Goal: Task Accomplishment & Management: Use online tool/utility

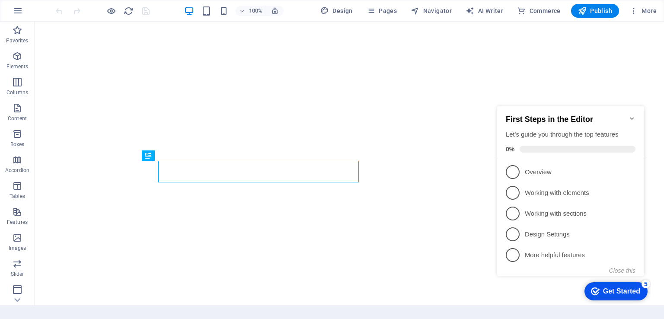
click at [632, 115] on icon "Minimize checklist" at bounding box center [632, 118] width 7 height 7
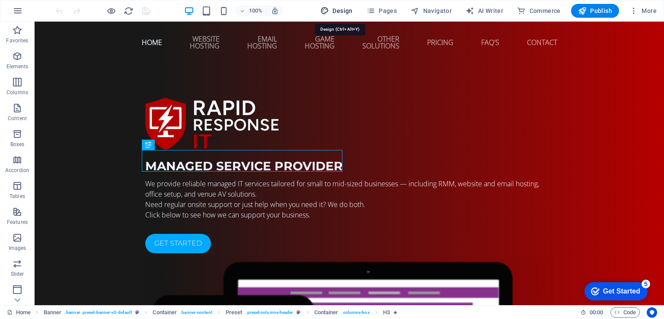
select select "px"
select select "400"
select select "px"
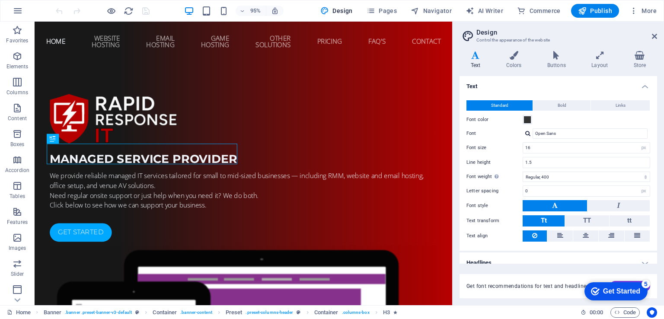
click at [660, 39] on aside "Design Control the appearance of the website Variants Text Colors Buttons Layou…" at bounding box center [558, 164] width 212 height 284
click at [656, 39] on icon at bounding box center [654, 36] width 5 height 7
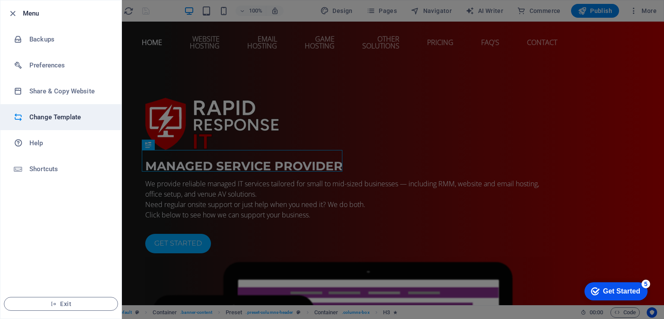
click at [61, 119] on h6 "Change Template" at bounding box center [69, 117] width 80 height 10
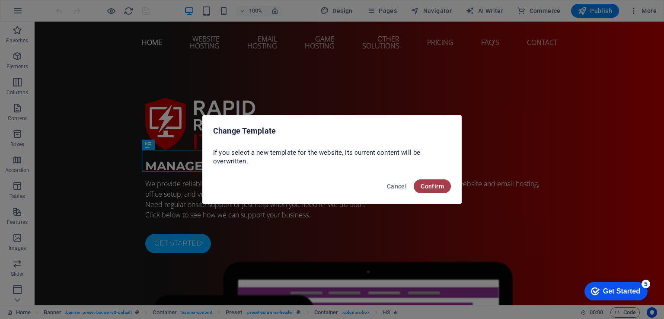
click at [438, 189] on span "Confirm" at bounding box center [432, 186] width 23 height 7
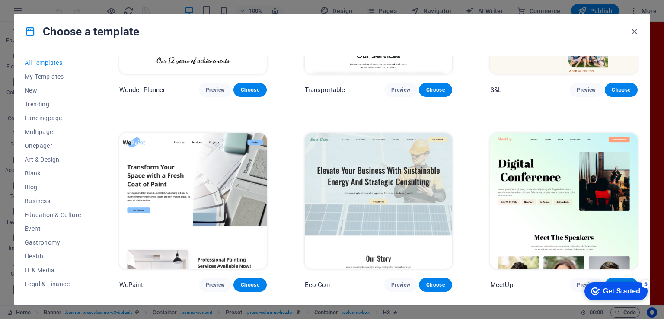
scroll to position [1121, 0]
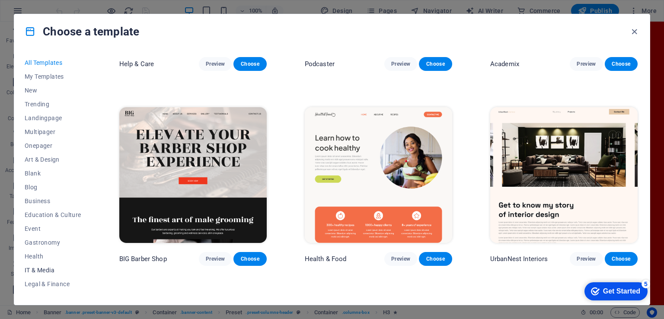
click at [40, 268] on span "IT & Media" at bounding box center [53, 270] width 57 height 7
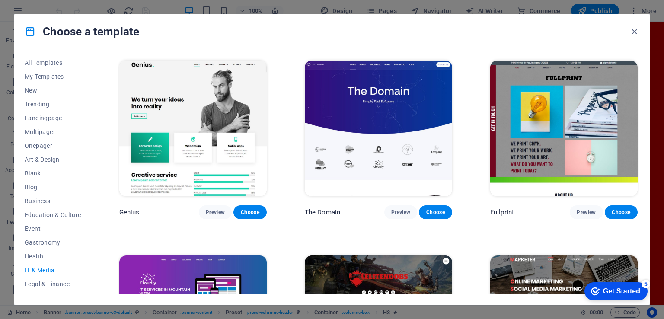
scroll to position [384, 0]
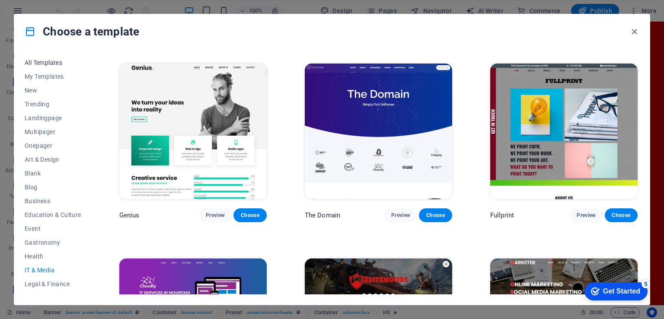
click at [49, 62] on span "All Templates" at bounding box center [53, 62] width 57 height 7
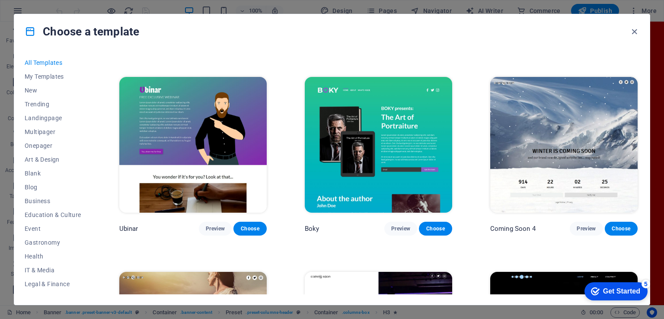
scroll to position [11189, 0]
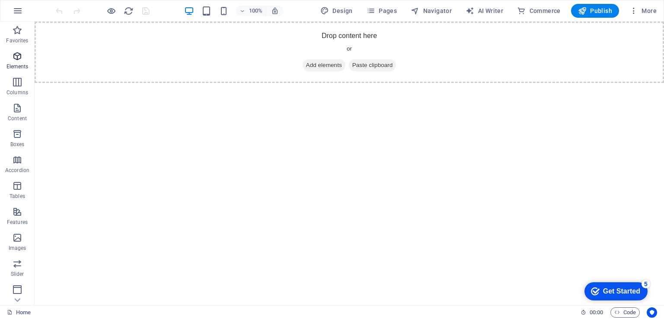
click at [13, 59] on icon "button" at bounding box center [17, 56] width 10 height 10
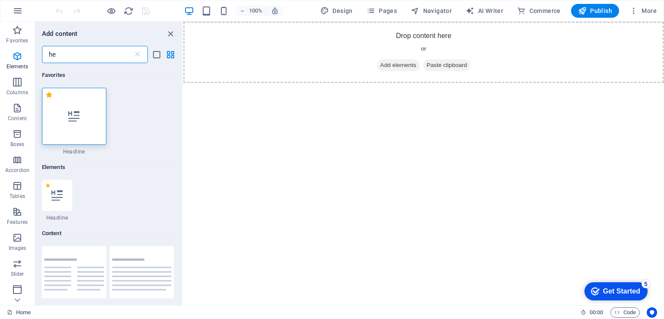
type input "h"
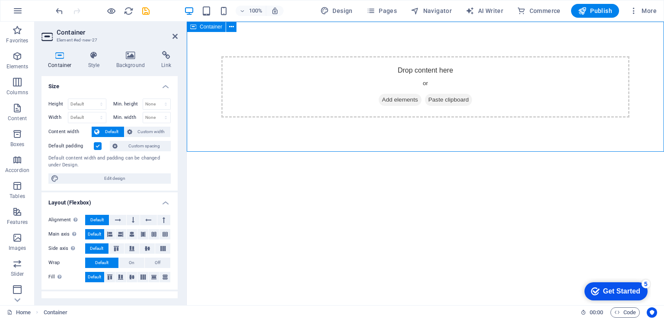
click at [249, 127] on div "Drop content here or Add elements Paste clipboard" at bounding box center [425, 87] width 477 height 131
click at [83, 103] on select "Default px rem % vh vw" at bounding box center [87, 104] width 38 height 10
select select "px"
click at [93, 99] on select "Default px rem % vh vw" at bounding box center [87, 104] width 38 height 10
type input "150"
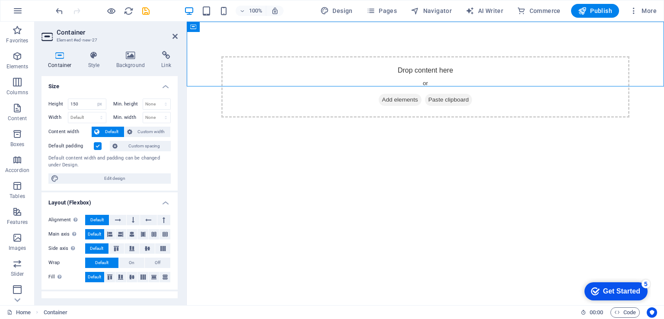
click at [96, 146] on label at bounding box center [98, 146] width 8 height 8
click at [0, 0] on input "Default padding" at bounding box center [0, 0] width 0 height 0
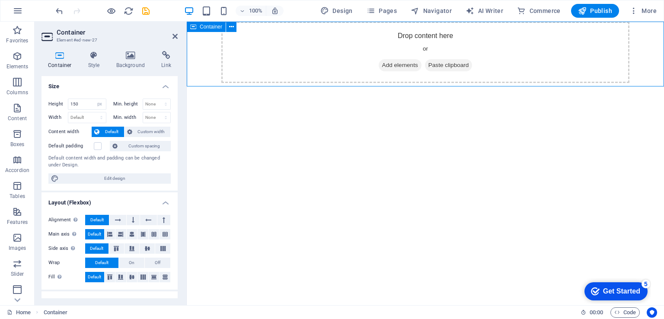
click at [215, 65] on div "Drop content here or Add elements Paste clipboard" at bounding box center [425, 54] width 477 height 65
click at [97, 63] on h4 "Style" at bounding box center [96, 60] width 28 height 18
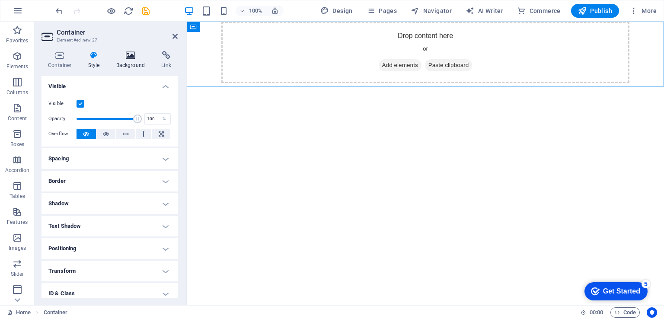
click at [137, 61] on h4 "Background" at bounding box center [132, 60] width 45 height 18
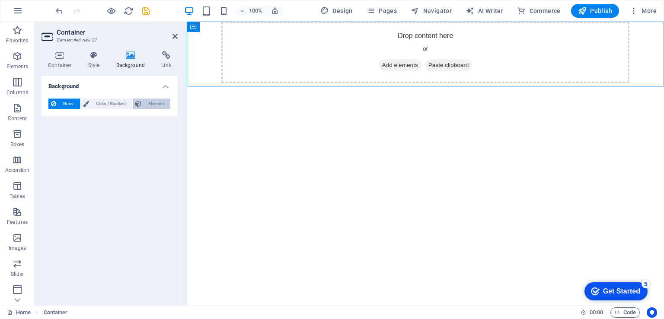
click at [150, 103] on span "Element" at bounding box center [156, 104] width 24 height 10
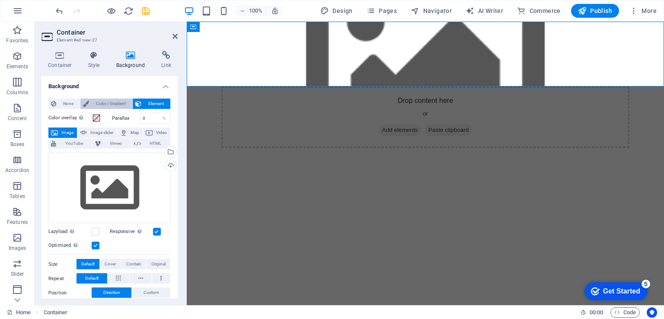
click at [114, 104] on span "Color / Gradient" at bounding box center [111, 104] width 38 height 10
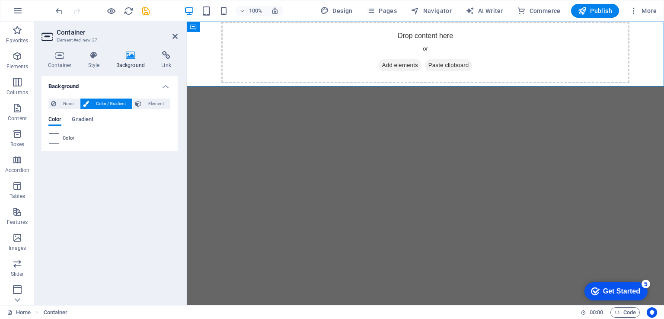
click at [53, 139] on span at bounding box center [54, 139] width 10 height 10
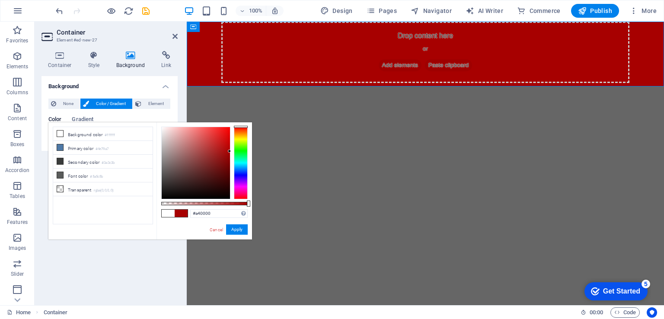
drag, startPoint x: 222, startPoint y: 130, endPoint x: 257, endPoint y: 152, distance: 41.0
click at [257, 152] on body "rritjax.net Home Favorites Elements Columns Content Boxes Accordion Tables Feat…" at bounding box center [332, 159] width 664 height 319
click at [241, 232] on button "Apply" at bounding box center [237, 229] width 22 height 10
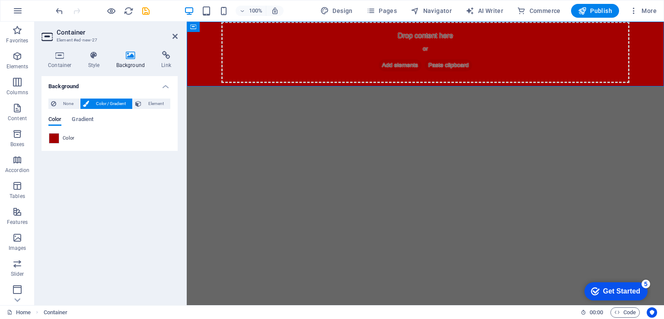
click at [401, 86] on html "Skip to main content Drop content here or Add elements Paste clipboard" at bounding box center [425, 54] width 477 height 65
click at [402, 86] on html "Skip to main content Drop content here or Add elements Paste clipboard" at bounding box center [425, 54] width 477 height 65
click at [56, 136] on span at bounding box center [54, 139] width 10 height 10
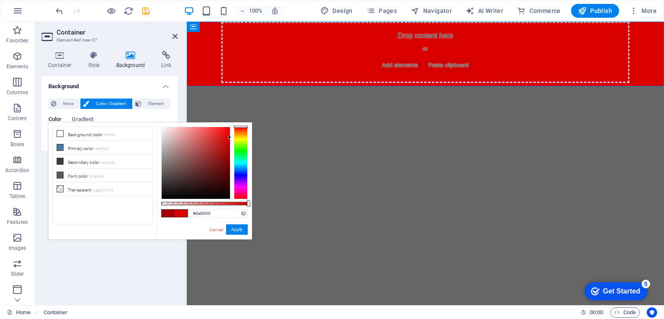
type input "#d80000"
drag, startPoint x: 216, startPoint y: 139, endPoint x: 250, endPoint y: 137, distance: 34.6
click at [250, 137] on div "#d80000 Supported formats #0852ed rgb(8, 82, 237) rgba(8, 82, 237, 90%) hsv(221…" at bounding box center [205, 243] width 96 height 243
click at [236, 235] on div "Cancel Apply" at bounding box center [228, 229] width 39 height 11
click at [237, 232] on button "Apply" at bounding box center [237, 229] width 22 height 10
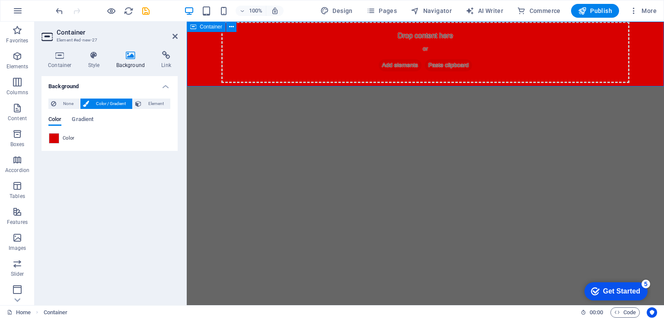
click at [402, 64] on span "Add elements" at bounding box center [400, 65] width 43 height 12
click at [397, 63] on span "Add elements" at bounding box center [400, 65] width 43 height 12
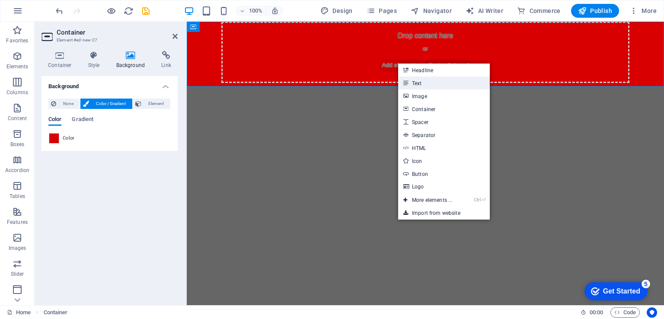
drag, startPoint x: 449, startPoint y: 82, endPoint x: 262, endPoint y: 60, distance: 188.5
click at [449, 82] on link "Text" at bounding box center [444, 83] width 92 height 13
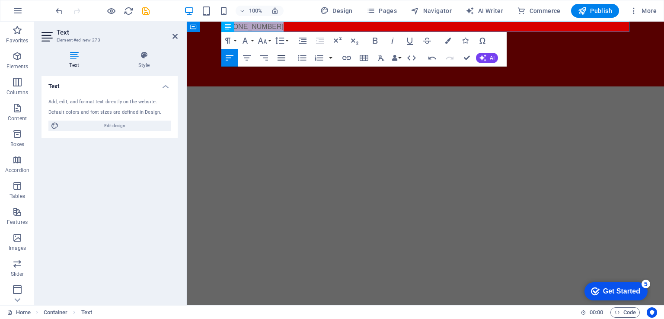
click at [284, 60] on icon "button" at bounding box center [282, 57] width 8 height 5
click at [266, 59] on icon "button" at bounding box center [264, 58] width 10 height 10
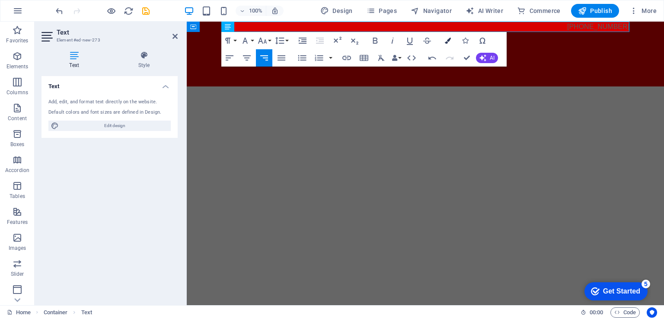
click at [446, 38] on icon "button" at bounding box center [448, 41] width 6 height 6
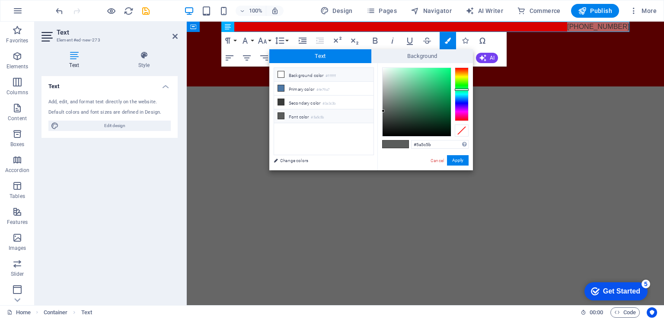
click at [316, 73] on li "Background color #ffffff" at bounding box center [323, 75] width 99 height 14
type input "#ffffff"
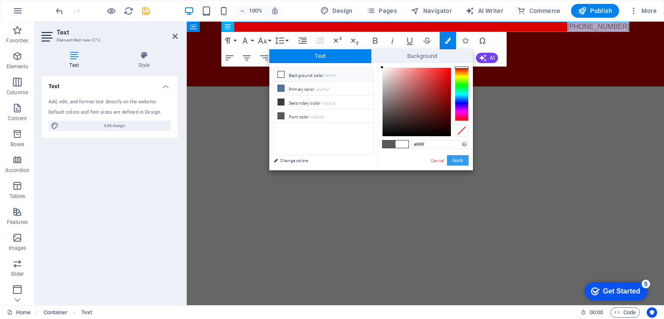
click at [451, 160] on button "Apply" at bounding box center [458, 160] width 22 height 10
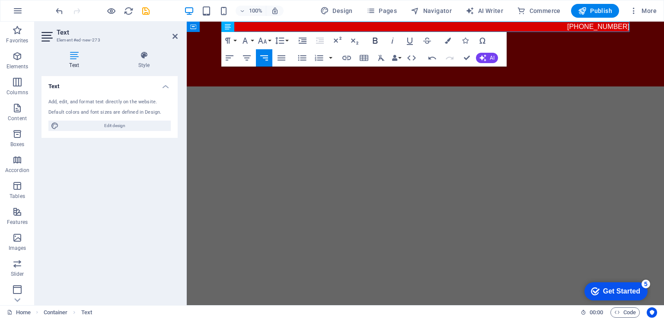
click at [377, 42] on icon "button" at bounding box center [375, 41] width 5 height 6
click at [577, 26] on p "[PHONE_NUMBER]" at bounding box center [425, 27] width 408 height 10
click at [469, 42] on button "Icons" at bounding box center [465, 40] width 16 height 17
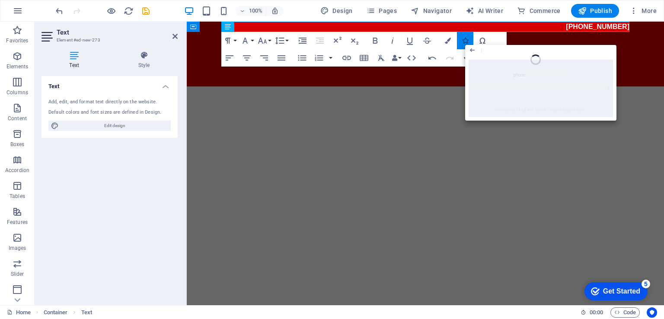
click at [465, 39] on icon "button" at bounding box center [465, 41] width 6 height 6
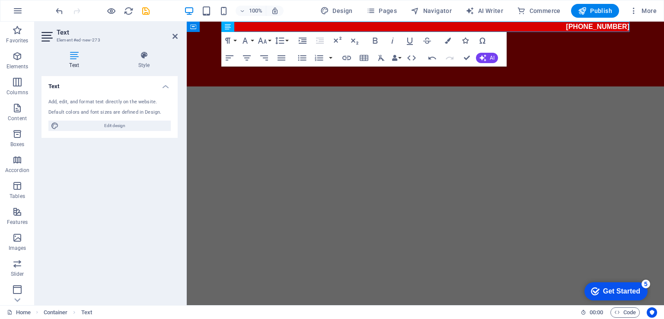
click at [465, 40] on icon "button" at bounding box center [465, 41] width 6 height 6
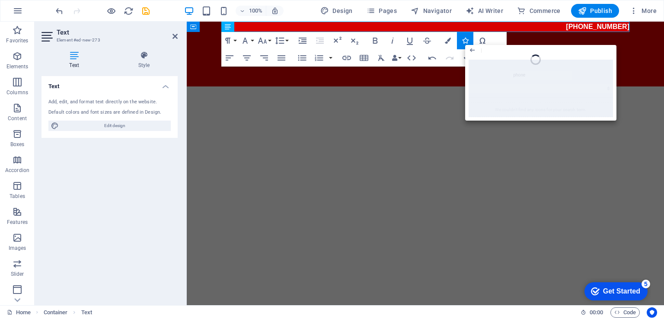
click at [480, 52] on div "Close" at bounding box center [540, 50] width 151 height 11
click at [473, 50] on icon "button" at bounding box center [472, 50] width 5 height 4
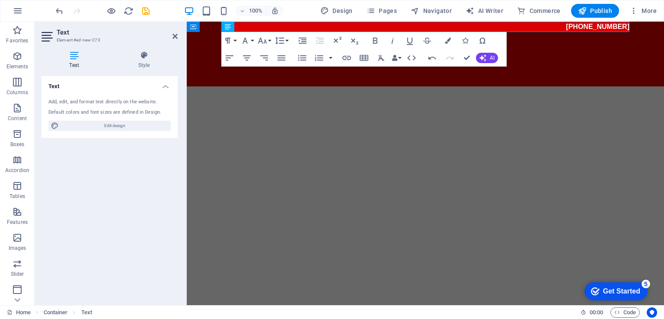
click at [347, 86] on html "Skip to main content (904) 580-0763" at bounding box center [425, 54] width 477 height 65
click at [567, 26] on p "[PHONE_NUMBER]" at bounding box center [425, 27] width 408 height 10
click at [469, 43] on button "Icons" at bounding box center [465, 40] width 16 height 17
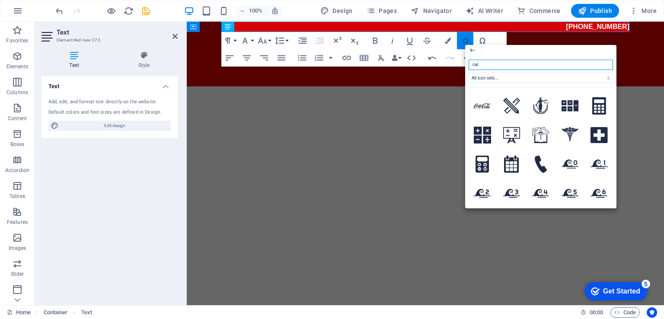
type input "call"
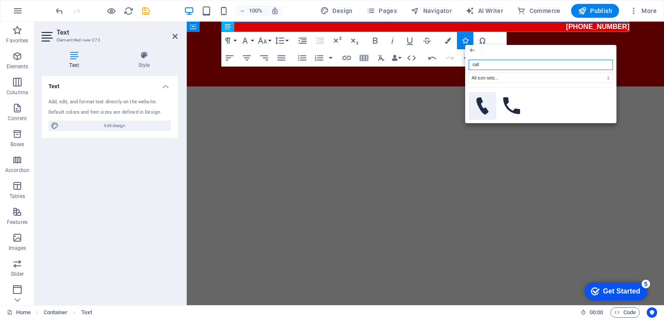
click at [479, 107] on icon at bounding box center [482, 105] width 12 height 17
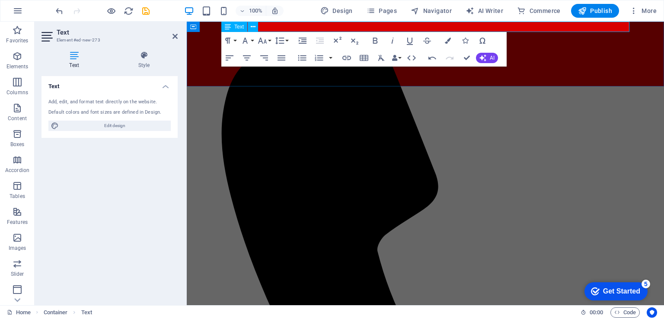
click at [578, 32] on icon at bounding box center [425, 323] width 408 height 583
click at [580, 32] on icon at bounding box center [425, 323] width 408 height 583
click at [580, 32] on icon at bounding box center [426, 324] width 408 height 584
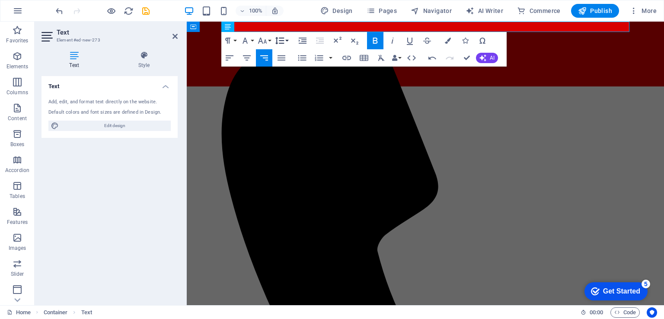
click at [285, 42] on button "Line Height" at bounding box center [281, 40] width 16 height 17
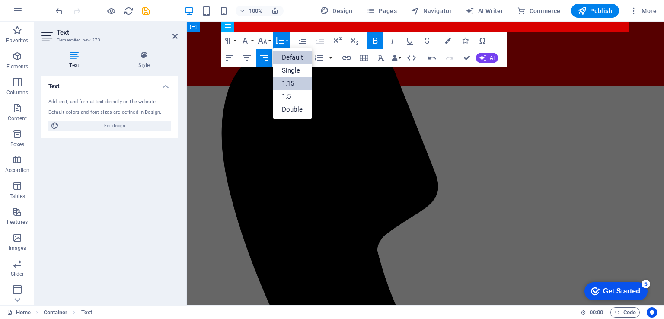
click at [291, 87] on link "1.15" at bounding box center [292, 83] width 38 height 13
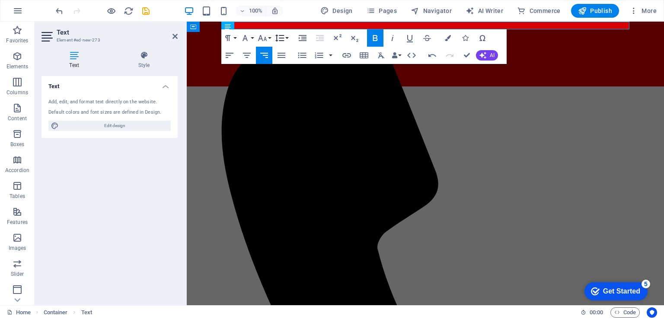
click at [282, 42] on icon "button" at bounding box center [280, 38] width 10 height 10
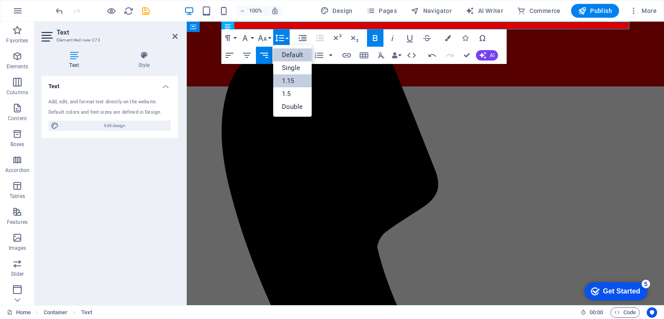
click at [291, 56] on link "Default" at bounding box center [292, 54] width 38 height 13
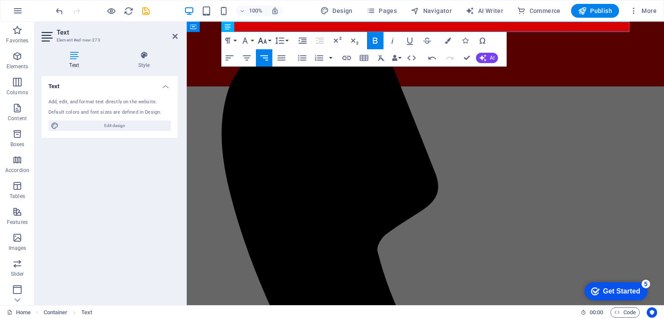
click at [260, 39] on icon "button" at bounding box center [262, 40] width 10 height 10
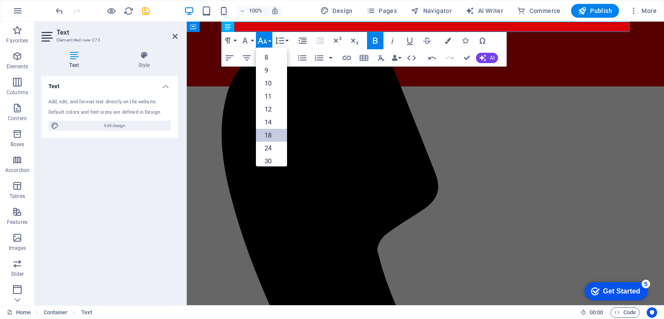
click at [265, 132] on link "18" at bounding box center [271, 135] width 31 height 13
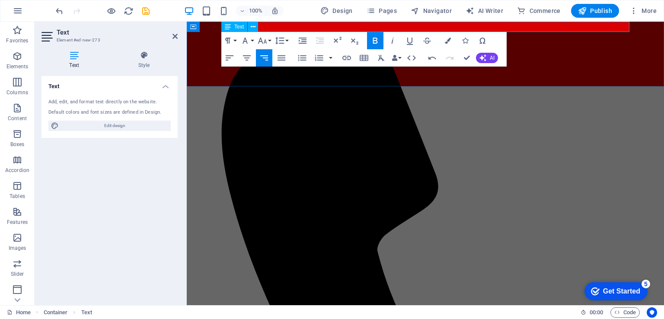
click at [582, 28] on strong "[PHONE_NUMBER]" at bounding box center [425, 325] width 408 height 605
click at [257, 42] on icon "button" at bounding box center [262, 40] width 10 height 10
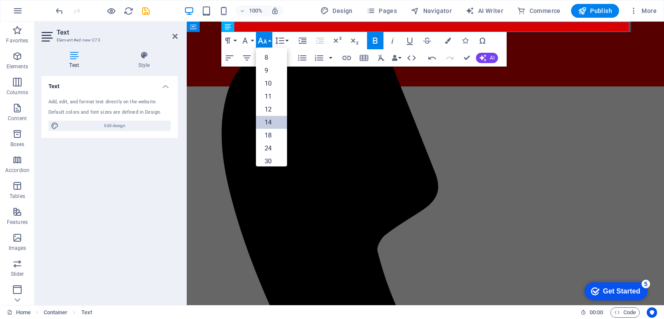
click at [270, 125] on link "14" at bounding box center [271, 122] width 31 height 13
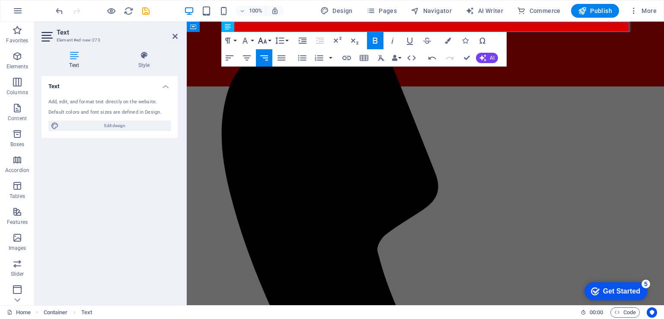
click at [261, 42] on icon "button" at bounding box center [262, 40] width 10 height 10
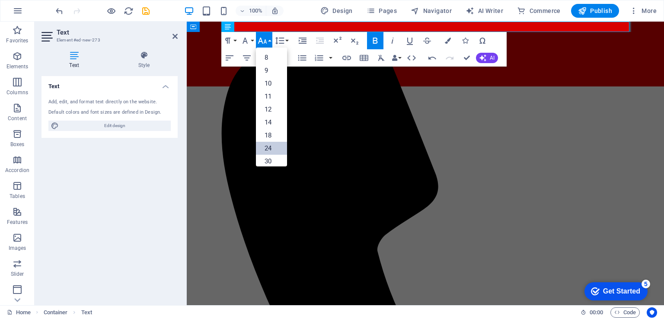
click at [269, 148] on link "24" at bounding box center [271, 148] width 31 height 13
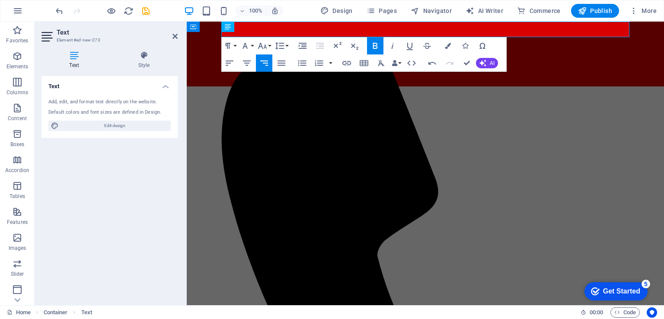
click at [498, 86] on html "Skip to main content (904) 580-0763" at bounding box center [425, 54] width 477 height 65
drag, startPoint x: 579, startPoint y: 30, endPoint x: 572, endPoint y: 31, distance: 7.4
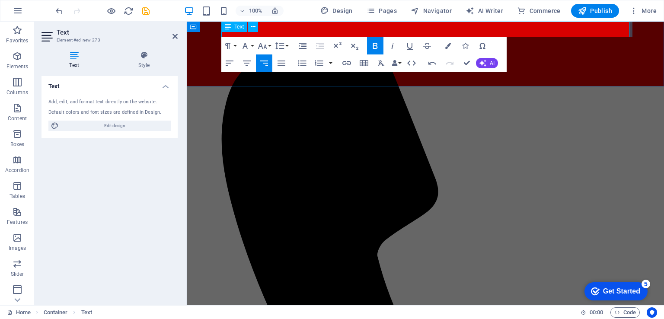
click at [266, 46] on icon "button" at bounding box center [262, 46] width 9 height 6
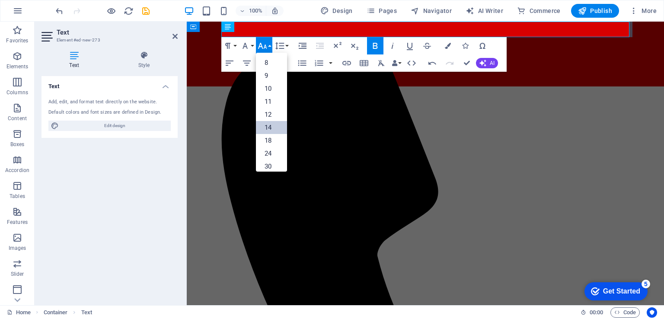
click at [270, 128] on link "14" at bounding box center [271, 127] width 31 height 13
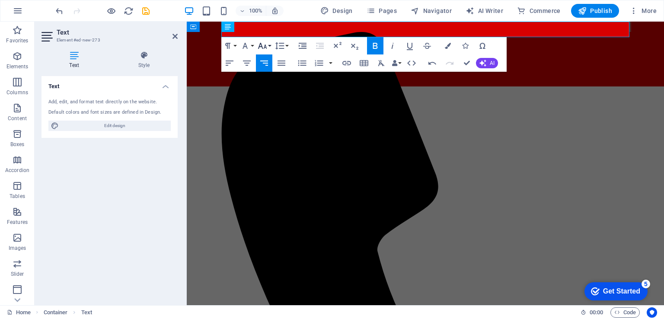
click at [265, 48] on icon "button" at bounding box center [262, 46] width 10 height 10
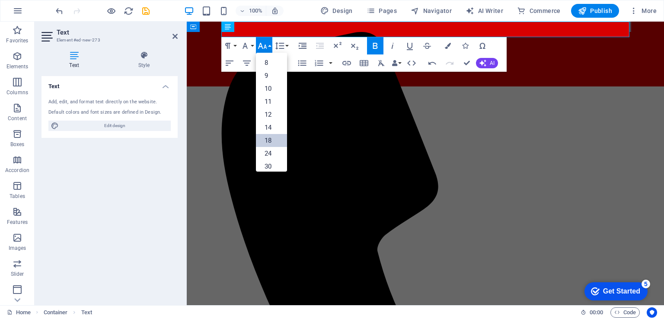
click at [267, 142] on link "18" at bounding box center [271, 140] width 31 height 13
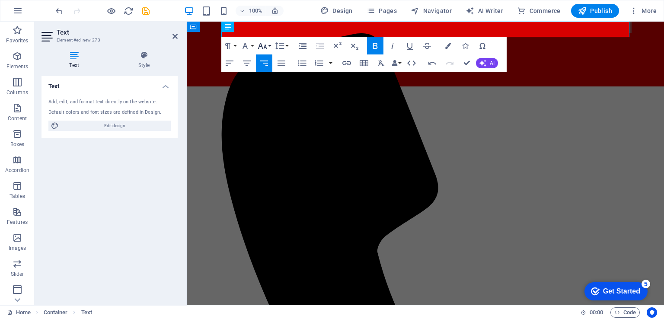
click at [268, 47] on button "Font Size" at bounding box center [264, 45] width 16 height 17
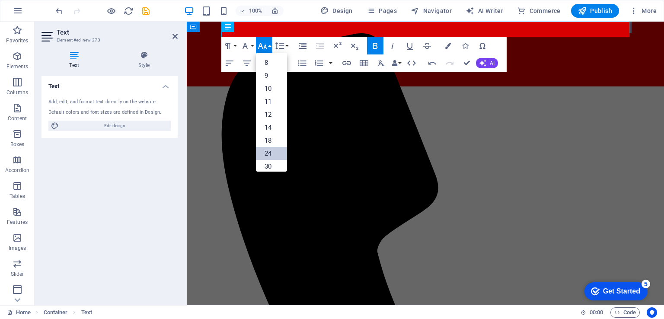
click at [272, 153] on link "24" at bounding box center [271, 153] width 31 height 13
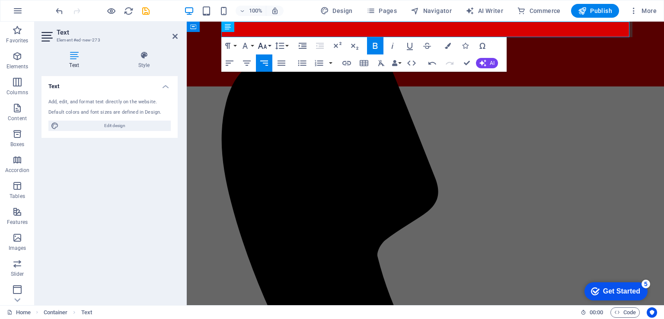
click at [264, 46] on icon "button" at bounding box center [262, 46] width 10 height 10
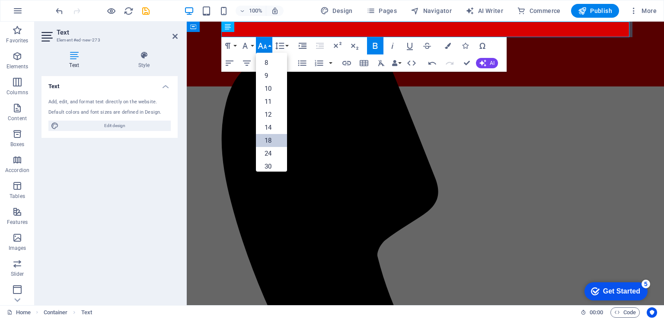
click at [275, 141] on link "18" at bounding box center [271, 140] width 31 height 13
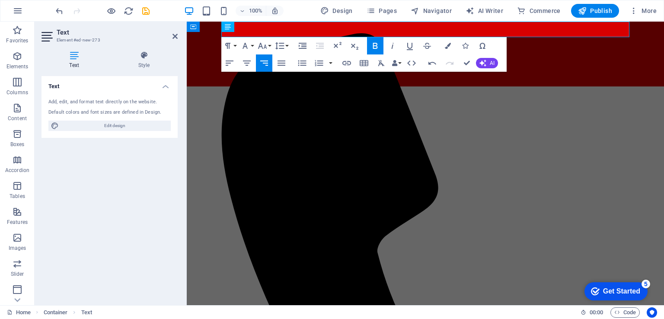
click at [400, 86] on html "Skip to main content (904) 580-0763" at bounding box center [425, 54] width 477 height 65
click at [570, 86] on html "Skip to main content (904) 580-0763" at bounding box center [425, 54] width 477 height 65
click at [429, 86] on html "Skip to main content (904) 580-0763" at bounding box center [425, 54] width 477 height 65
click at [355, 86] on html "Skip to main content (904) 580-0763" at bounding box center [425, 54] width 477 height 65
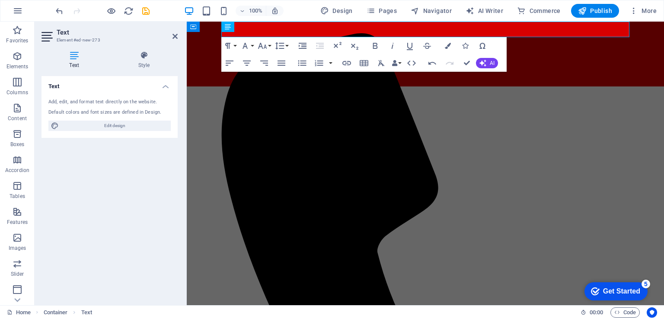
click at [147, 166] on div "Text Add, edit, and format text directly on the website. Default colors and fon…" at bounding box center [110, 187] width 136 height 222
click at [174, 37] on icon at bounding box center [174, 36] width 5 height 7
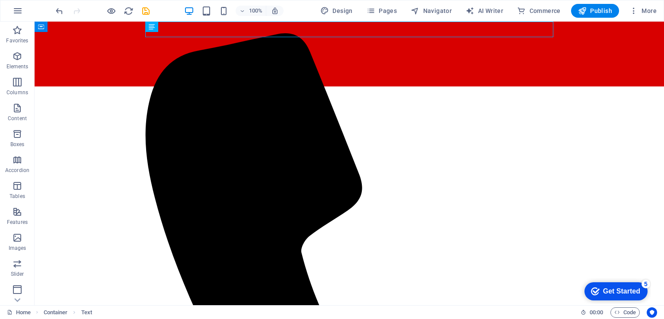
click at [201, 86] on html "Skip to main content (904) 580-0763" at bounding box center [349, 54] width 629 height 65
click at [202, 75] on div "[PHONE_NUMBER]" at bounding box center [349, 54] width 629 height 65
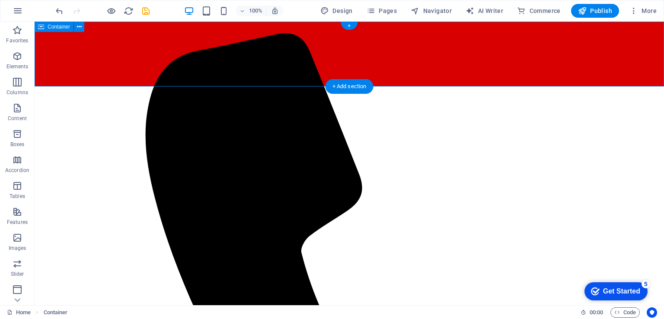
click at [148, 68] on div "[PHONE_NUMBER]" at bounding box center [349, 54] width 629 height 65
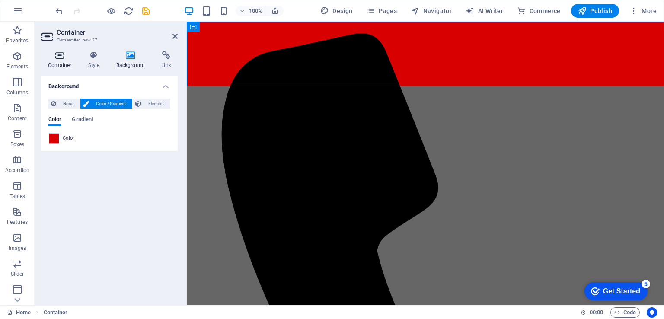
click at [63, 57] on icon at bounding box center [60, 55] width 37 height 9
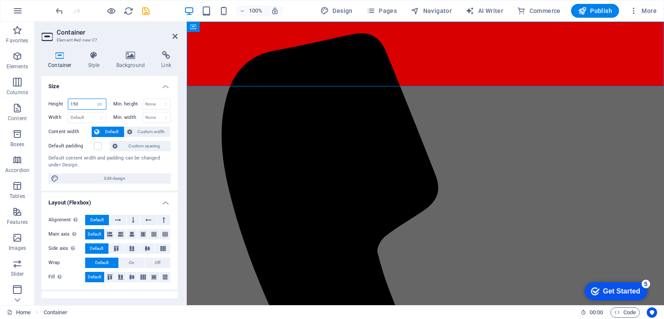
click at [86, 106] on input "150" at bounding box center [87, 104] width 38 height 10
click at [152, 101] on select "None px rem % vh vw" at bounding box center [157, 104] width 28 height 10
select select "px"
click at [157, 99] on select "None px rem % vh vw" at bounding box center [157, 104] width 28 height 10
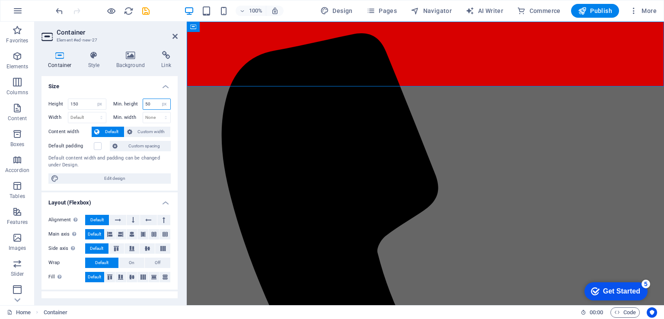
type input "50"
click at [82, 101] on input "150" at bounding box center [87, 104] width 38 height 10
click at [99, 105] on select "Default px rem % vh vw" at bounding box center [100, 104] width 12 height 10
select select "default"
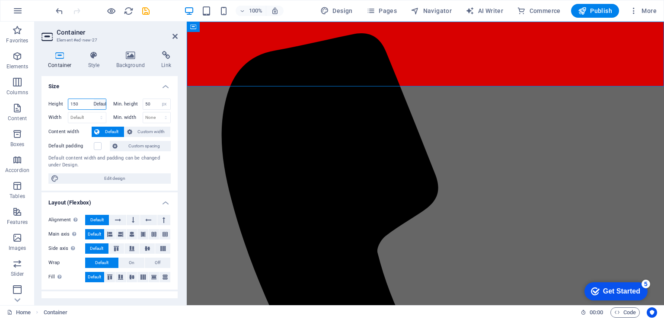
click at [94, 99] on select "Default px rem % vh vw" at bounding box center [100, 104] width 12 height 10
select select "DISABLED_OPTION_VALUE"
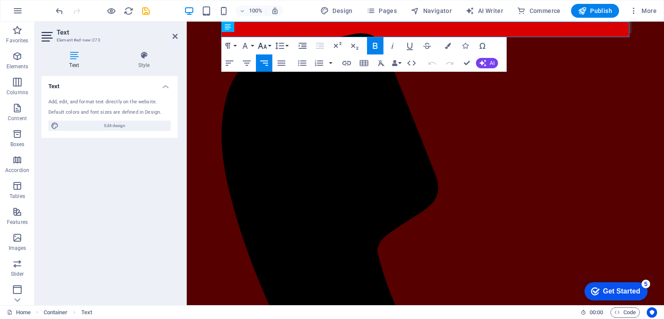
click at [259, 47] on icon "button" at bounding box center [262, 46] width 9 height 6
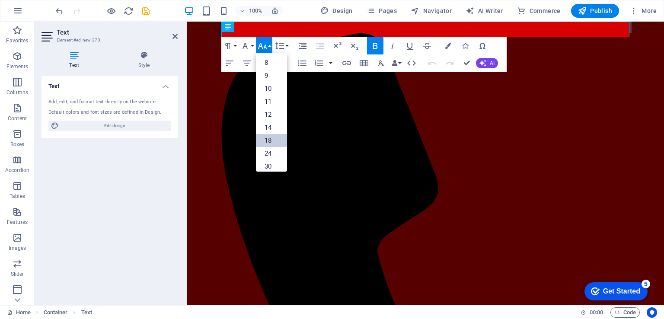
click at [271, 144] on link "18" at bounding box center [271, 140] width 31 height 13
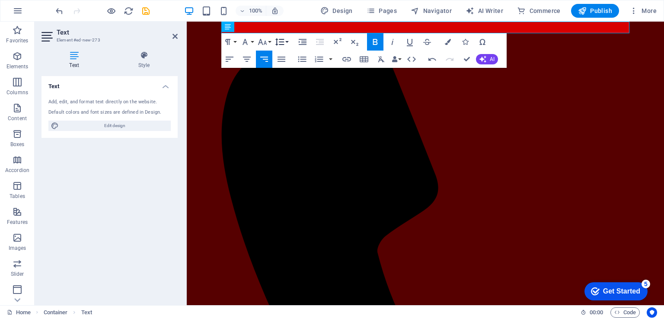
click at [283, 46] on icon "button" at bounding box center [280, 42] width 10 height 10
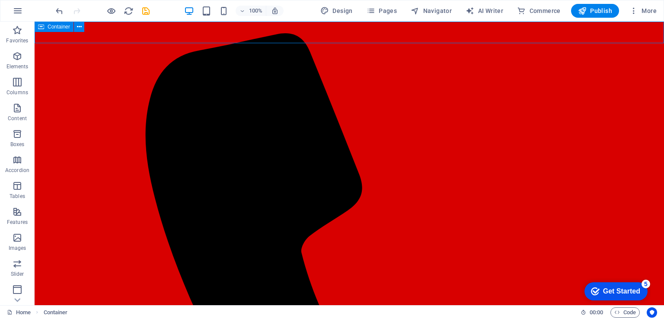
select select "px"
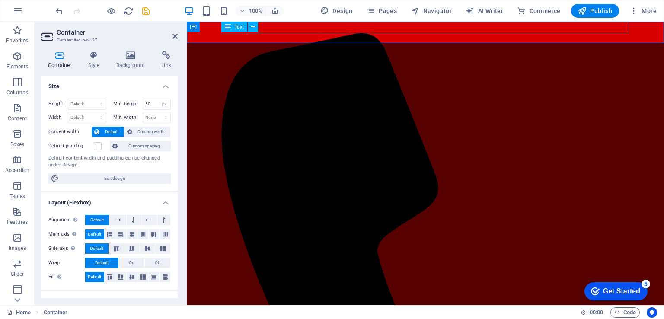
click at [132, 219] on icon at bounding box center [133, 220] width 3 height 10
click at [115, 219] on icon at bounding box center [118, 220] width 6 height 10
click at [132, 234] on icon at bounding box center [131, 234] width 5 height 10
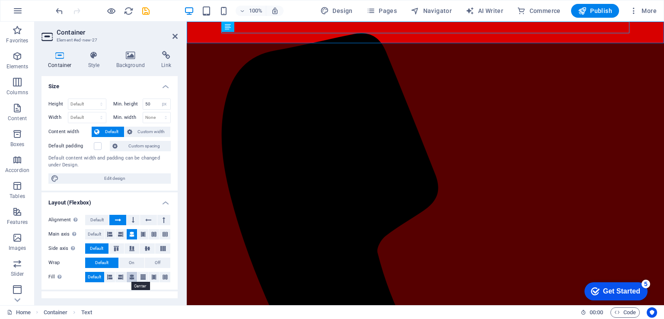
click at [131, 276] on icon at bounding box center [131, 277] width 5 height 10
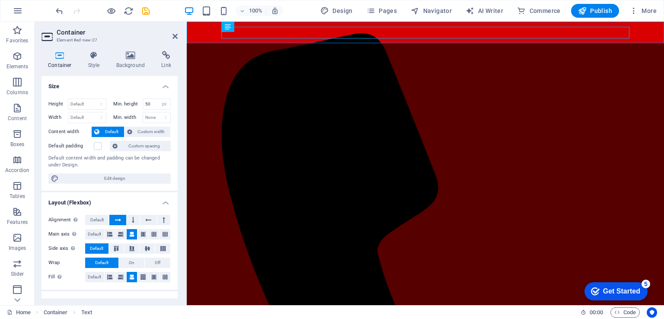
click at [175, 35] on icon at bounding box center [174, 36] width 5 height 7
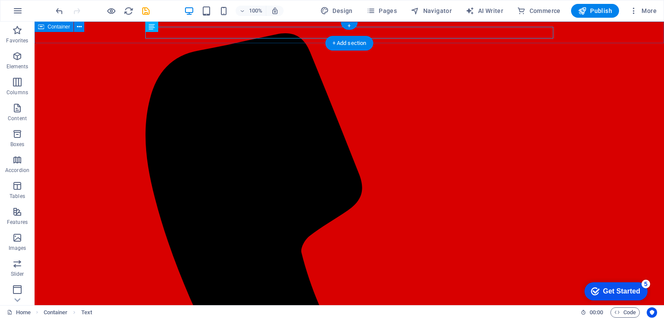
select select "px"
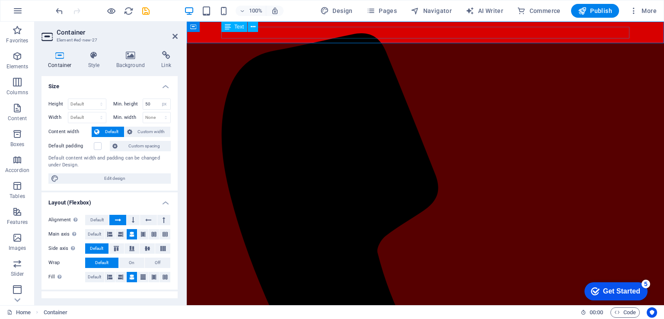
click at [572, 33] on icon at bounding box center [426, 325] width 408 height 584
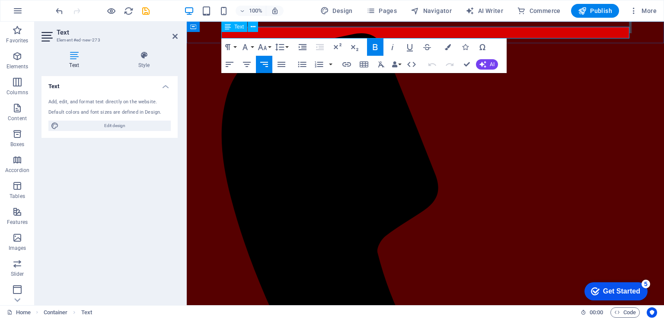
click at [572, 33] on icon at bounding box center [426, 325] width 408 height 584
click at [262, 47] on icon "button" at bounding box center [262, 47] width 10 height 10
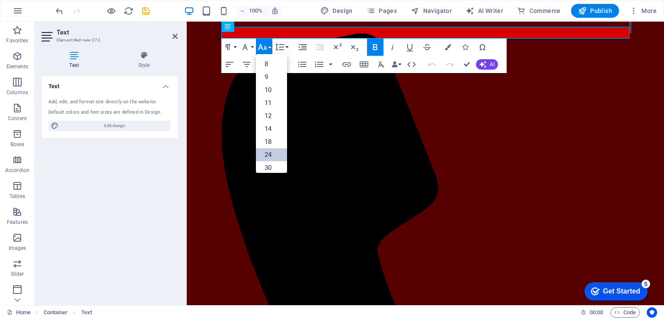
click at [274, 156] on link "24" at bounding box center [271, 154] width 31 height 13
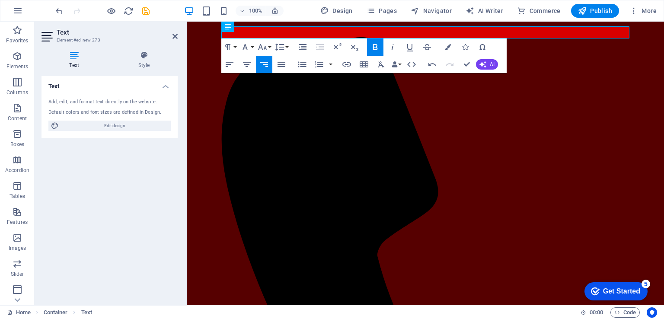
click at [176, 40] on header "Text Element #ed-new-273" at bounding box center [110, 33] width 136 height 22
click at [175, 34] on icon at bounding box center [174, 36] width 5 height 7
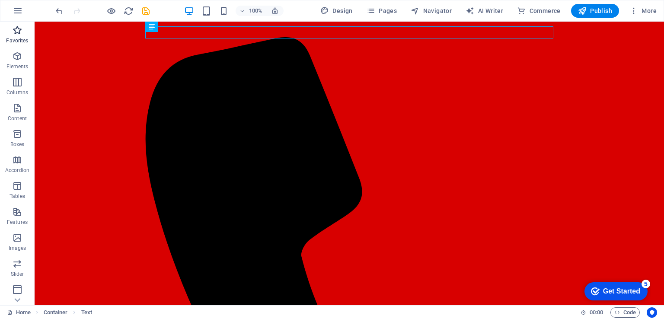
click at [19, 33] on icon "button" at bounding box center [17, 30] width 10 height 10
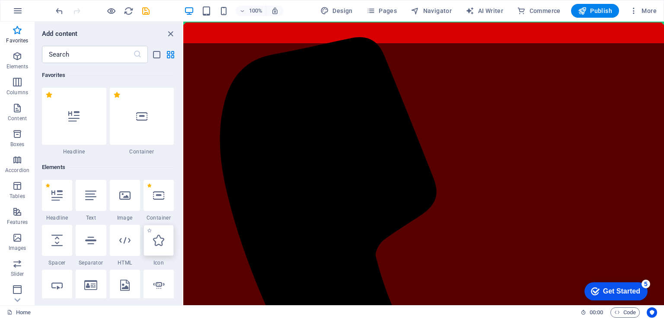
select select "xMidYMid"
select select "px"
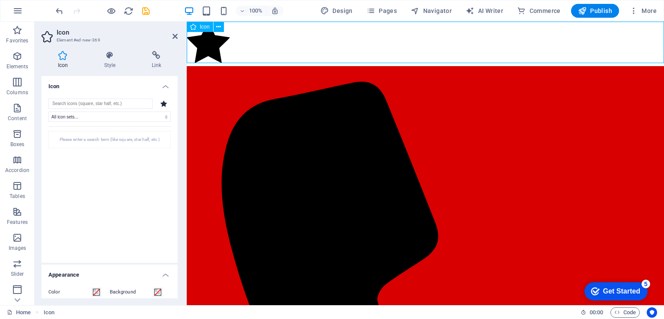
click at [208, 47] on figure at bounding box center [425, 44] width 477 height 45
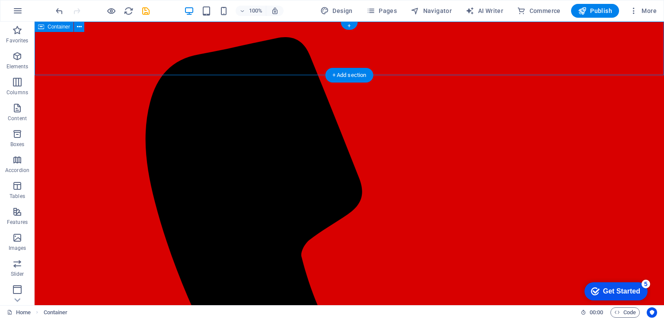
select select "px"
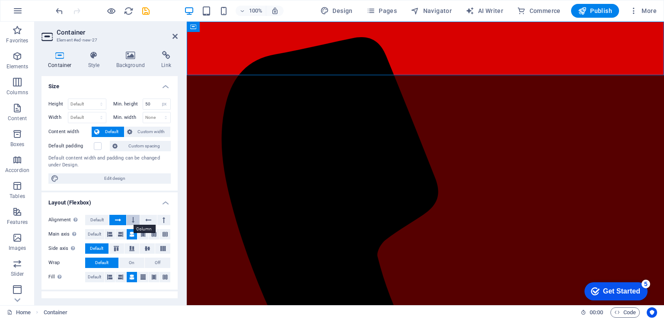
click at [134, 220] on button at bounding box center [133, 220] width 13 height 10
click at [153, 220] on button at bounding box center [148, 220] width 16 height 10
click at [168, 222] on button at bounding box center [163, 220] width 13 height 10
click at [99, 222] on span "Default" at bounding box center [96, 220] width 13 height 10
click at [117, 219] on icon at bounding box center [118, 220] width 6 height 10
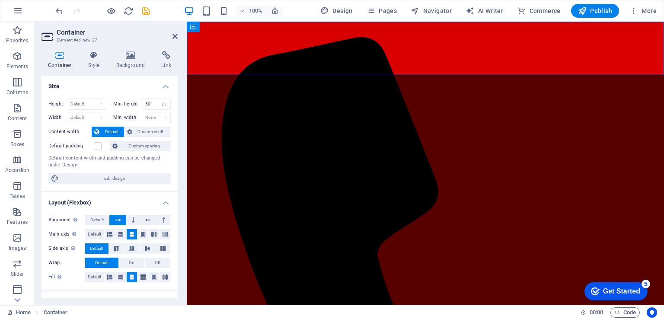
click at [118, 219] on icon at bounding box center [118, 220] width 6 height 10
click at [93, 221] on span "Default" at bounding box center [96, 220] width 13 height 10
click at [136, 220] on button at bounding box center [133, 220] width 13 height 10
click at [149, 221] on icon at bounding box center [148, 220] width 6 height 10
click at [164, 220] on button at bounding box center [163, 220] width 13 height 10
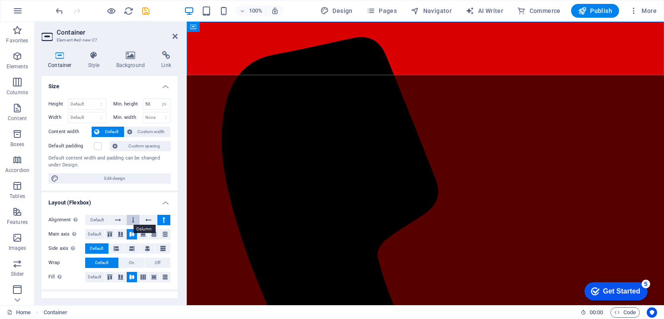
click at [132, 220] on icon at bounding box center [133, 220] width 3 height 10
click at [116, 220] on icon at bounding box center [118, 220] width 6 height 10
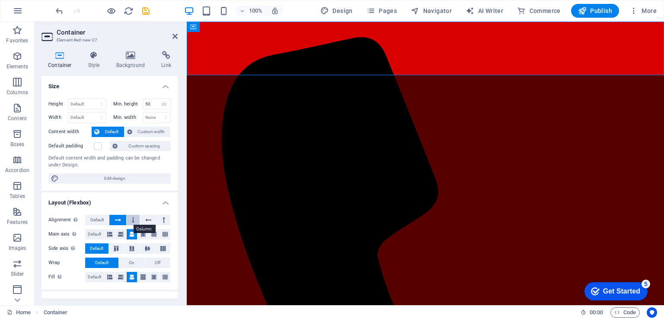
click at [132, 221] on icon at bounding box center [133, 220] width 3 height 10
click at [127, 248] on button at bounding box center [132, 248] width 15 height 10
click at [99, 247] on span "Default" at bounding box center [96, 248] width 13 height 10
click at [128, 263] on button "On" at bounding box center [132, 263] width 26 height 10
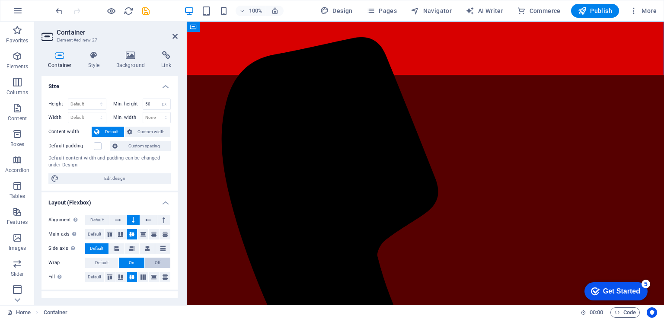
click at [155, 262] on span "Off" at bounding box center [158, 263] width 6 height 10
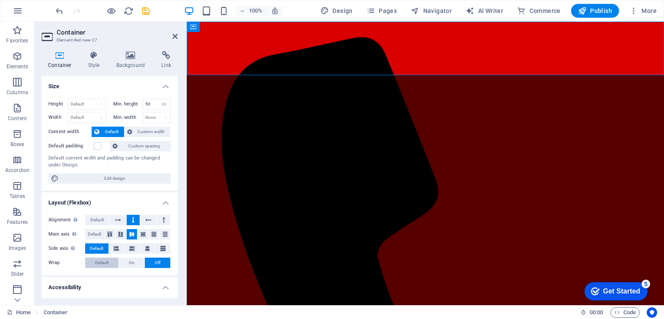
click at [107, 263] on span "Default" at bounding box center [101, 263] width 13 height 10
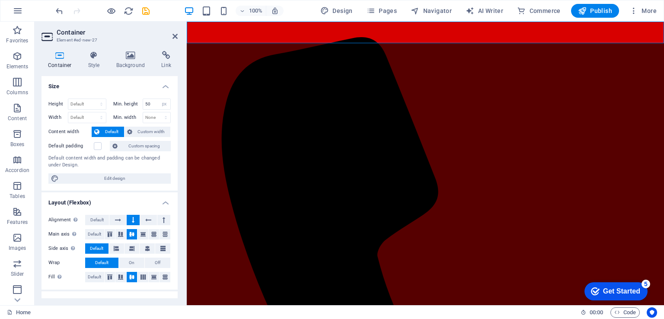
drag, startPoint x: 421, startPoint y: 78, endPoint x: 420, endPoint y: 59, distance: 19.0
click at [103, 217] on span "Default" at bounding box center [96, 220] width 13 height 10
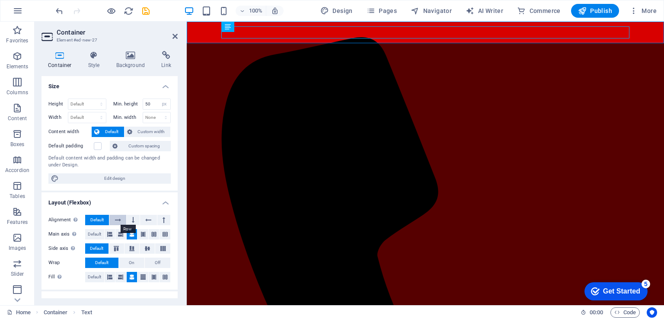
click at [117, 219] on icon at bounding box center [118, 220] width 6 height 10
click at [131, 220] on button at bounding box center [133, 220] width 13 height 10
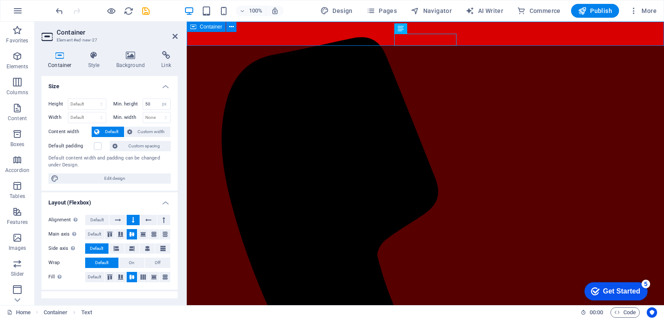
click at [155, 263] on span "Off" at bounding box center [158, 263] width 6 height 10
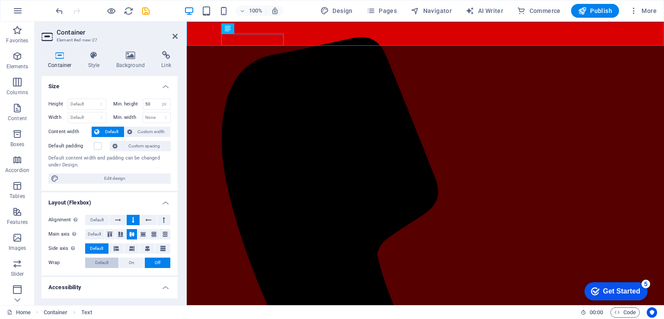
click at [111, 263] on button "Default" at bounding box center [101, 263] width 33 height 10
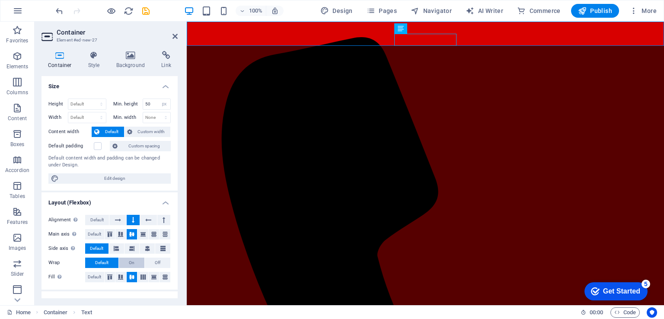
click at [125, 261] on button "On" at bounding box center [132, 263] width 26 height 10
drag, startPoint x: 112, startPoint y: 262, endPoint x: 118, endPoint y: 264, distance: 6.0
click at [118, 264] on button "Default" at bounding box center [101, 263] width 33 height 10
click at [164, 222] on button at bounding box center [163, 220] width 13 height 10
click at [145, 220] on icon at bounding box center [148, 220] width 6 height 10
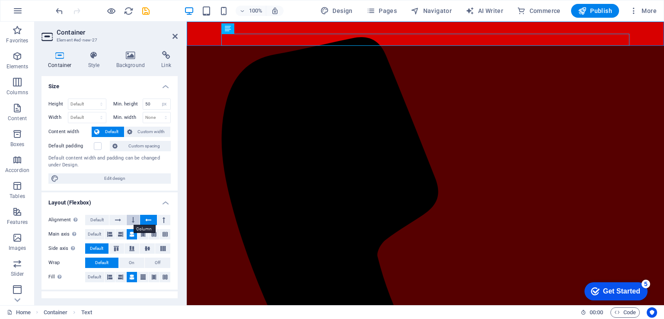
click at [128, 220] on button at bounding box center [133, 220] width 13 height 10
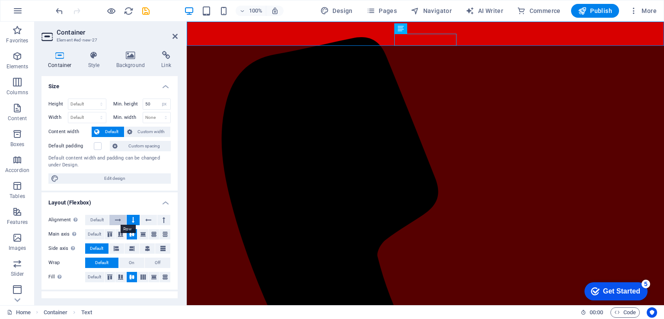
click at [116, 222] on icon at bounding box center [118, 220] width 6 height 10
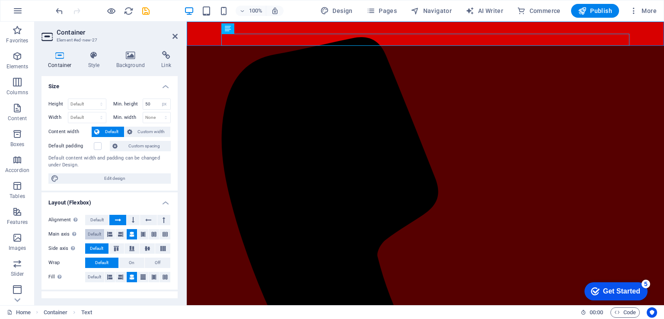
click at [95, 233] on span "Default" at bounding box center [94, 234] width 13 height 10
click at [95, 222] on span "Default" at bounding box center [96, 220] width 13 height 10
